Goal: Task Accomplishment & Management: Manage account settings

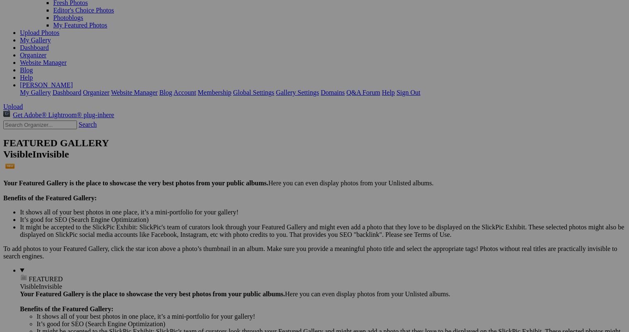
scroll to position [79, 0]
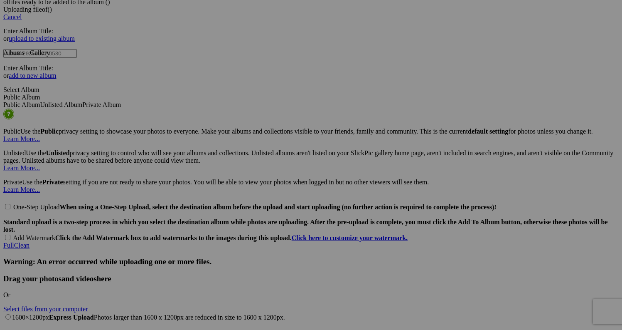
scroll to position [1891, 0]
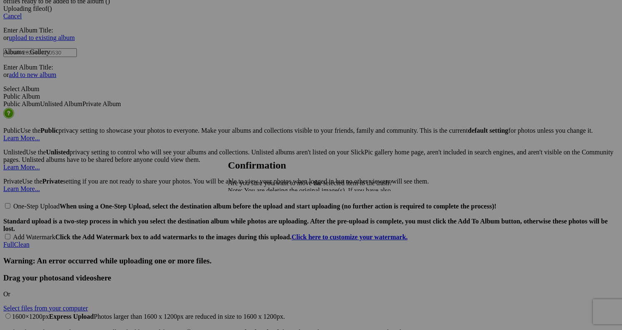
click at [256, 217] on span "Yes" at bounding box center [252, 219] width 10 height 7
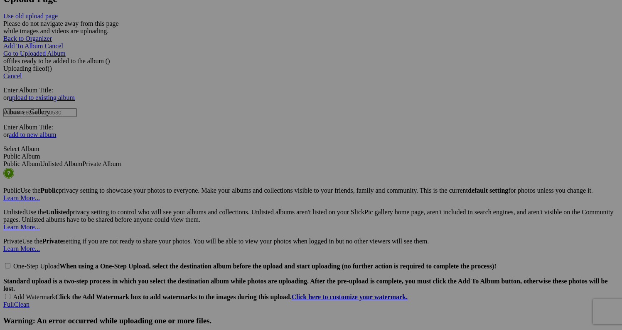
scroll to position [1840, 0]
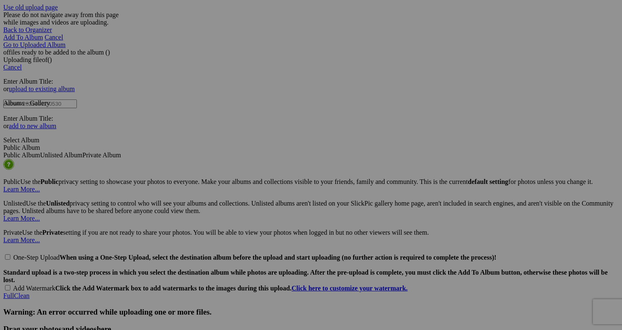
click at [256, 219] on link "Yes" at bounding box center [252, 219] width 10 height 7
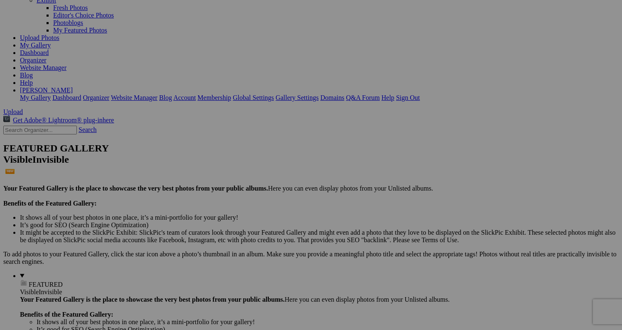
scroll to position [73, 0]
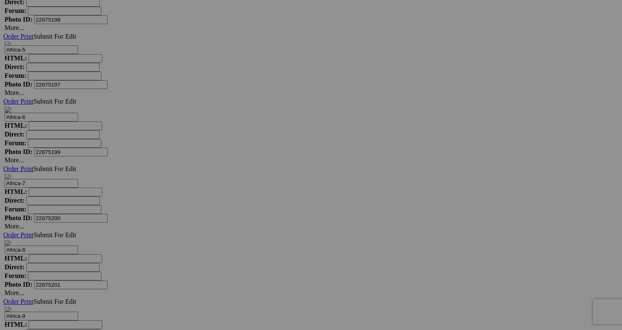
scroll to position [2226, 0]
